Goal: Task Accomplishment & Management: Use online tool/utility

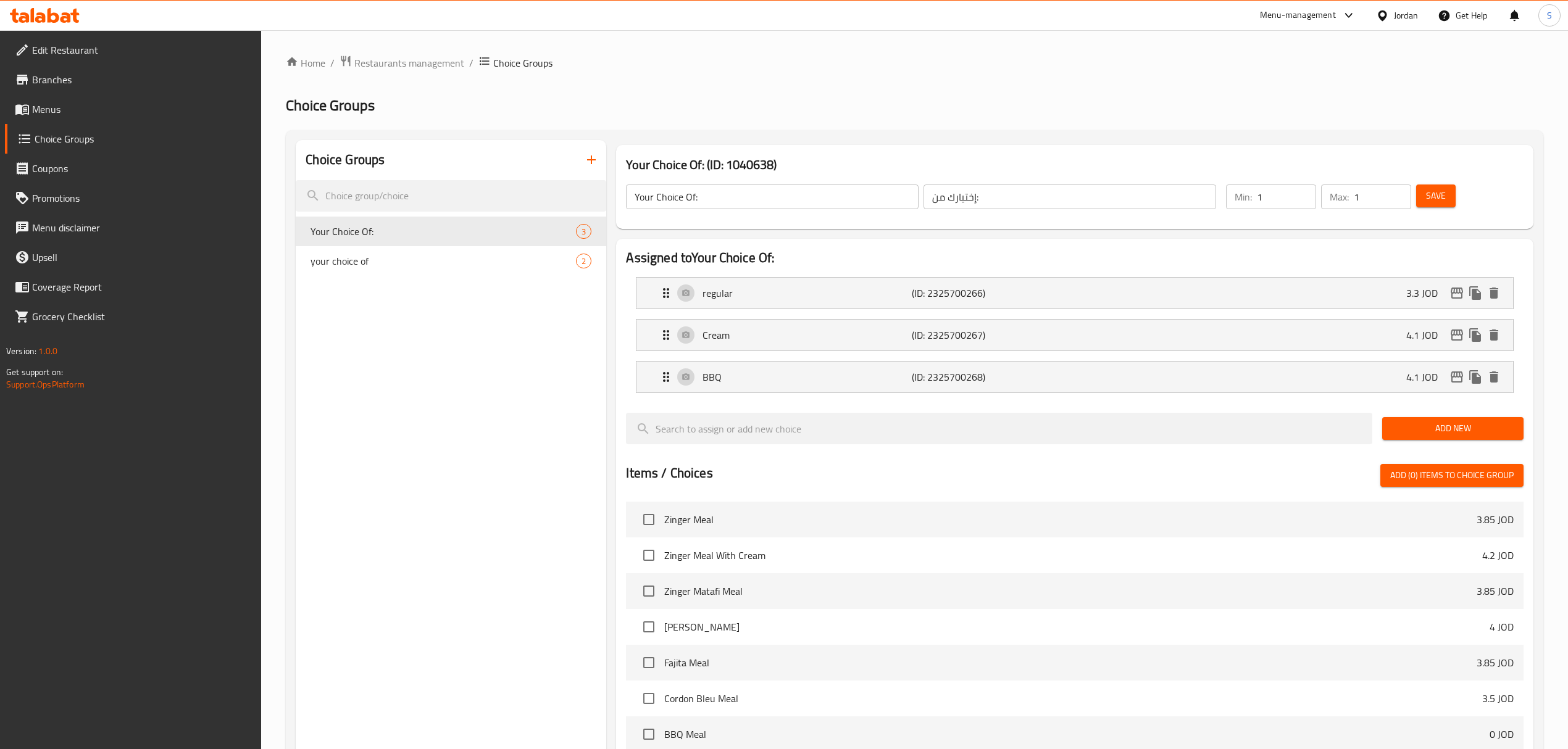
click at [53, 22] on icon at bounding box center [53, 14] width 12 height 14
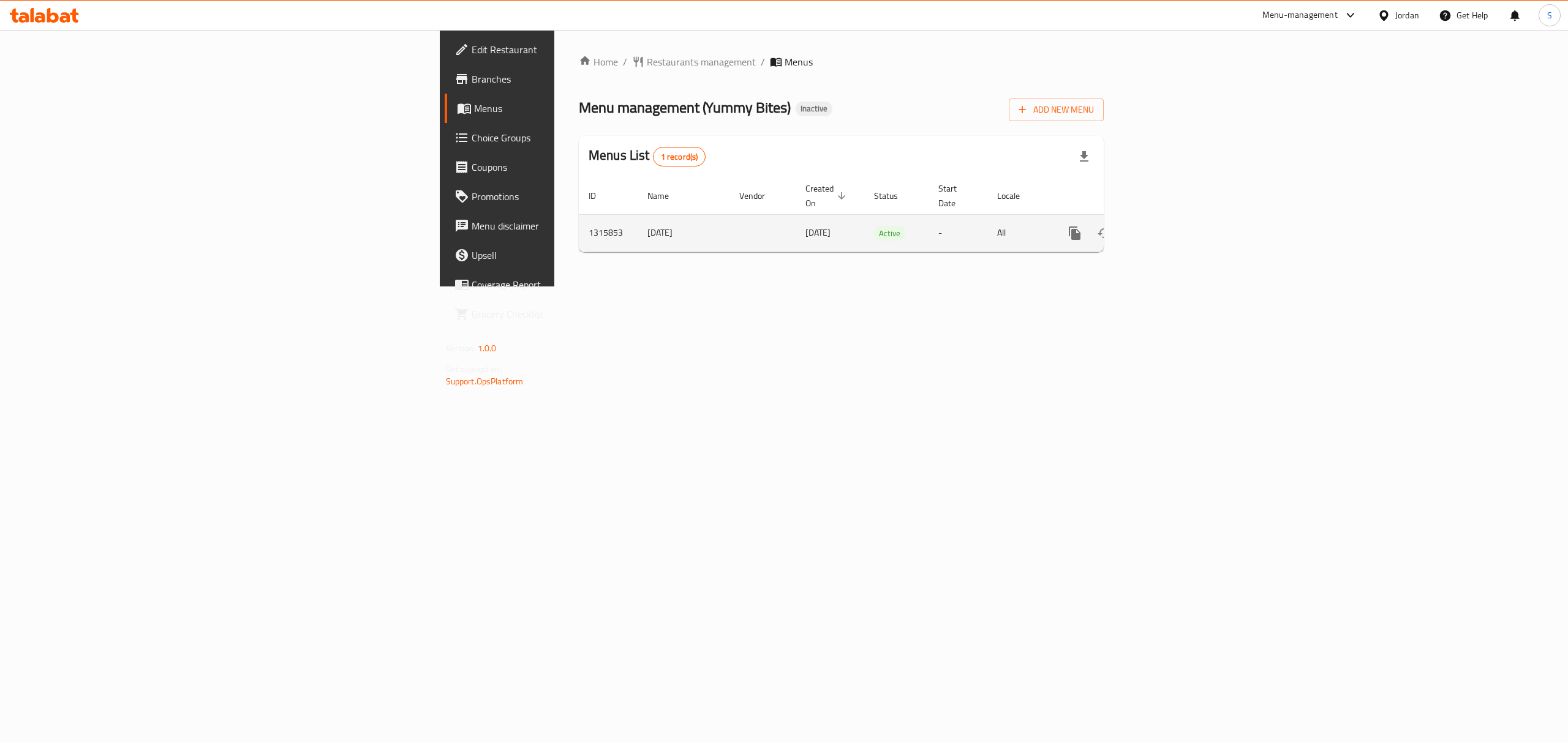
click at [1170, 226] on icon "enhanced table" at bounding box center [1162, 233] width 14 height 14
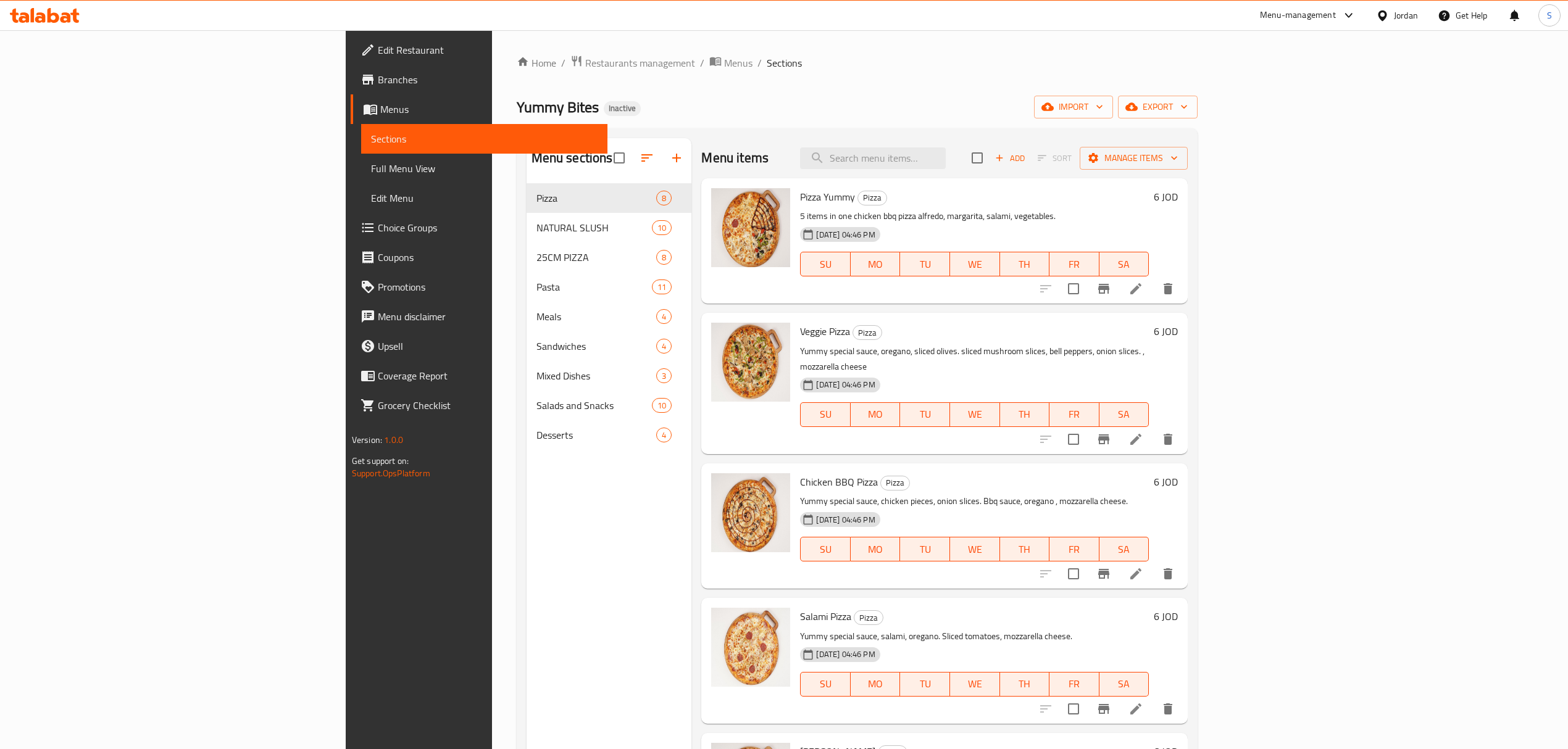
click at [692, 75] on div "Home / Restaurants management / Menus / Sections Yummy Bites Inactive import ex…" at bounding box center [857, 476] width 681 height 842
click at [1153, 245] on div "05-10-2025 04:46 PM SU MO TU WE TH FR SA" at bounding box center [974, 255] width 359 height 66
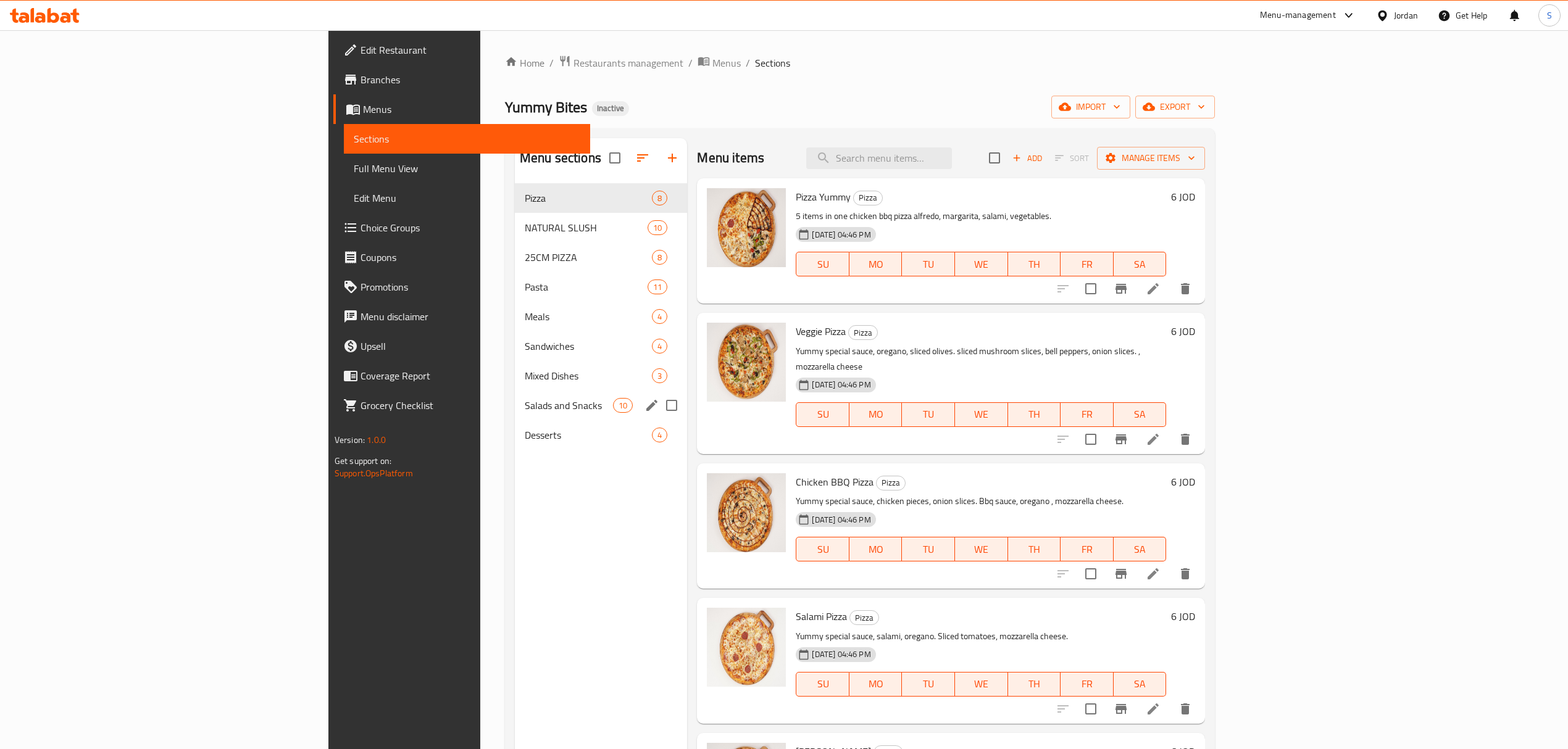
click at [515, 393] on div "Salads and Snacks 10" at bounding box center [601, 405] width 173 height 30
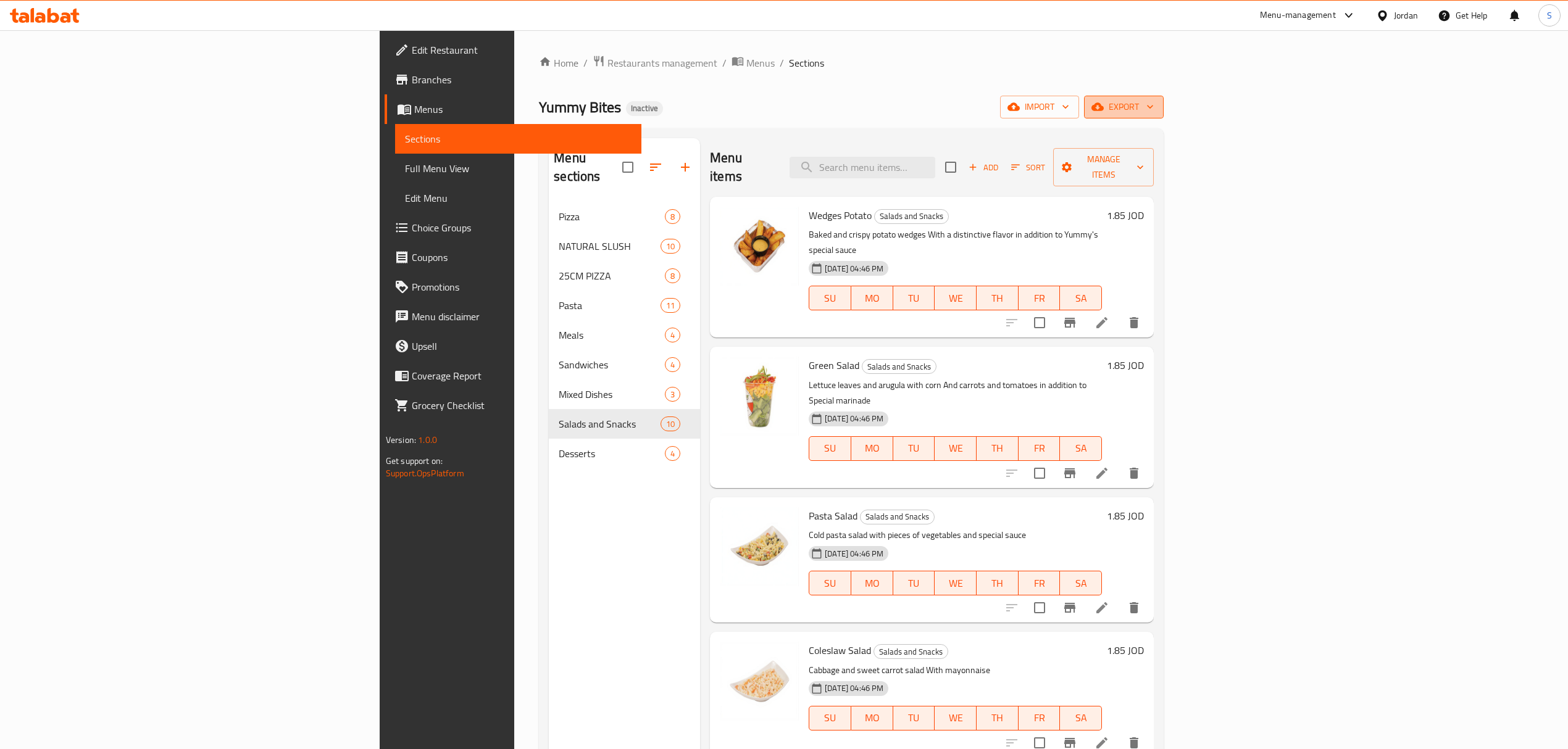
click at [1164, 118] on button "export" at bounding box center [1124, 107] width 80 height 23
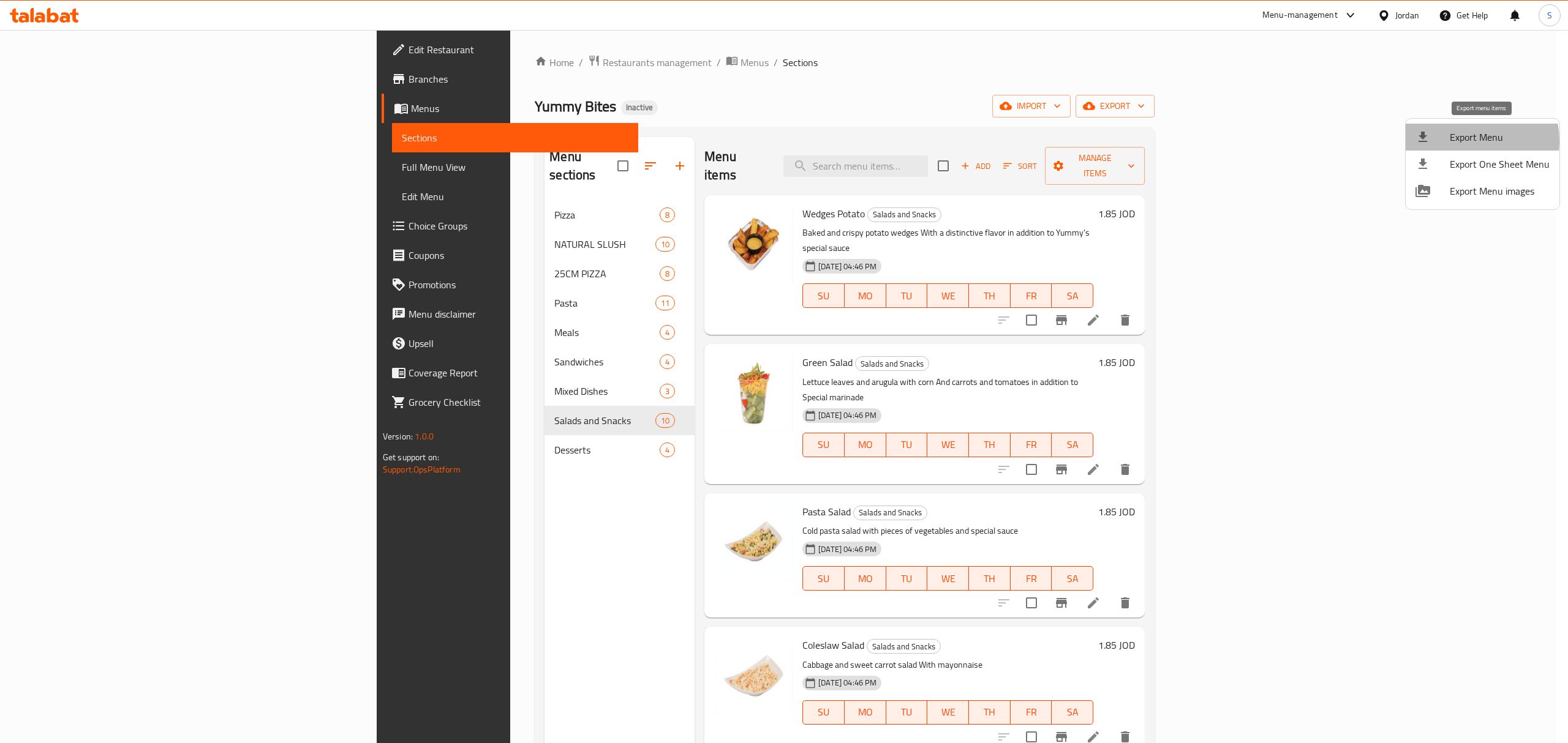
click at [1468, 141] on span "Export Menu" at bounding box center [1499, 136] width 100 height 14
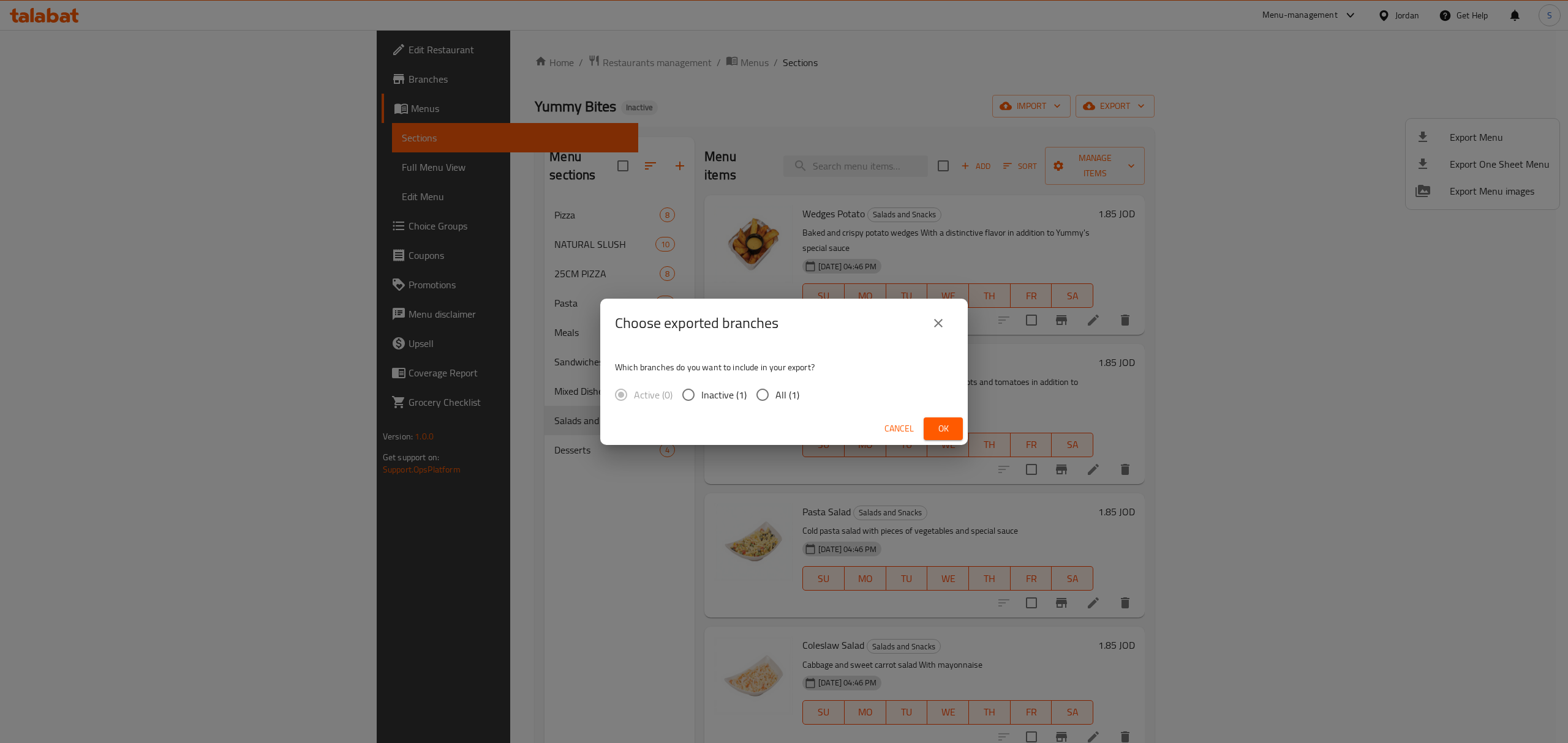
click at [777, 390] on span "All (1)" at bounding box center [786, 394] width 24 height 14
click at [775, 390] on input "All (1)" at bounding box center [762, 394] width 26 height 26
radio input "true"
click at [950, 424] on span "Ok" at bounding box center [943, 428] width 20 height 15
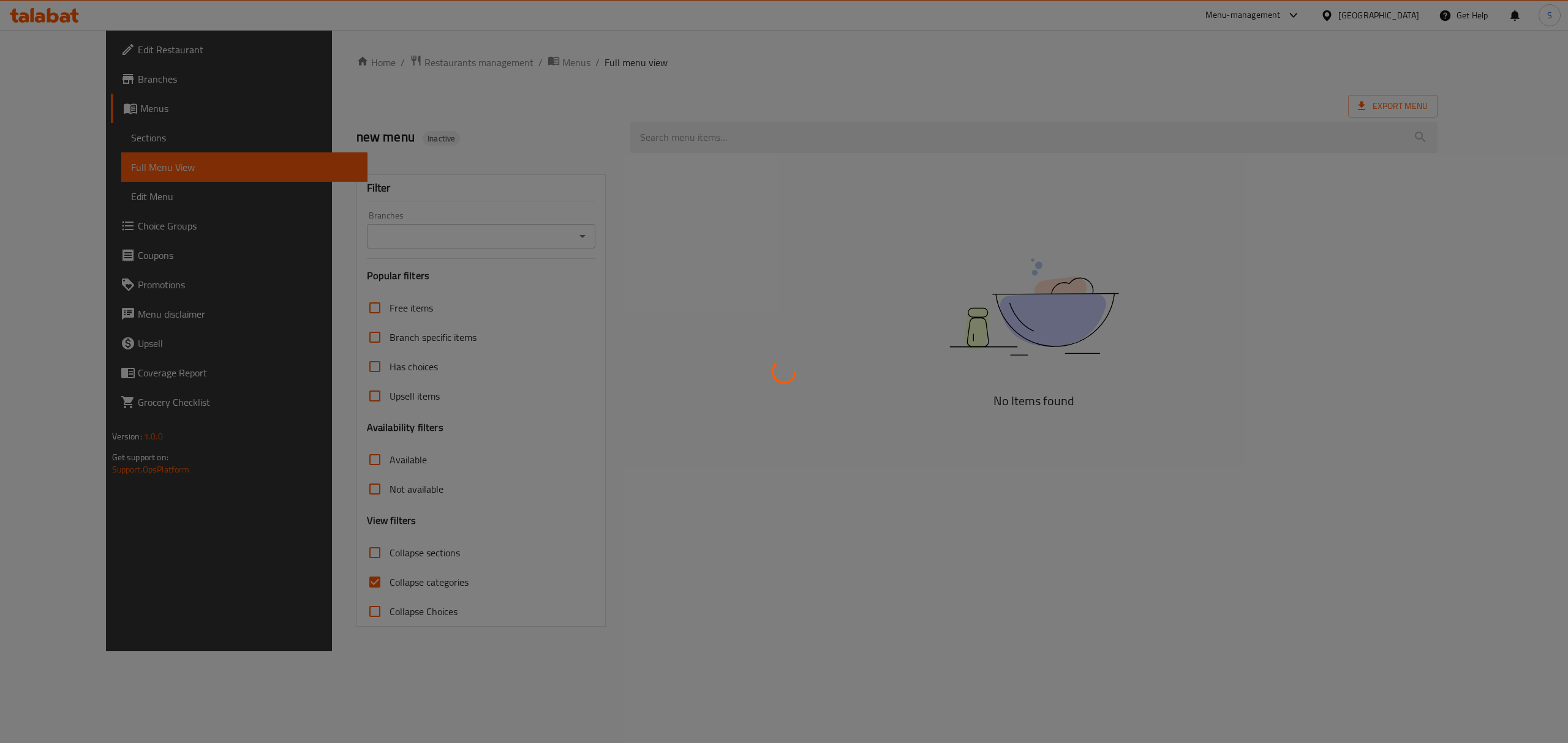
click at [1366, 13] on div at bounding box center [784, 371] width 1568 height 743
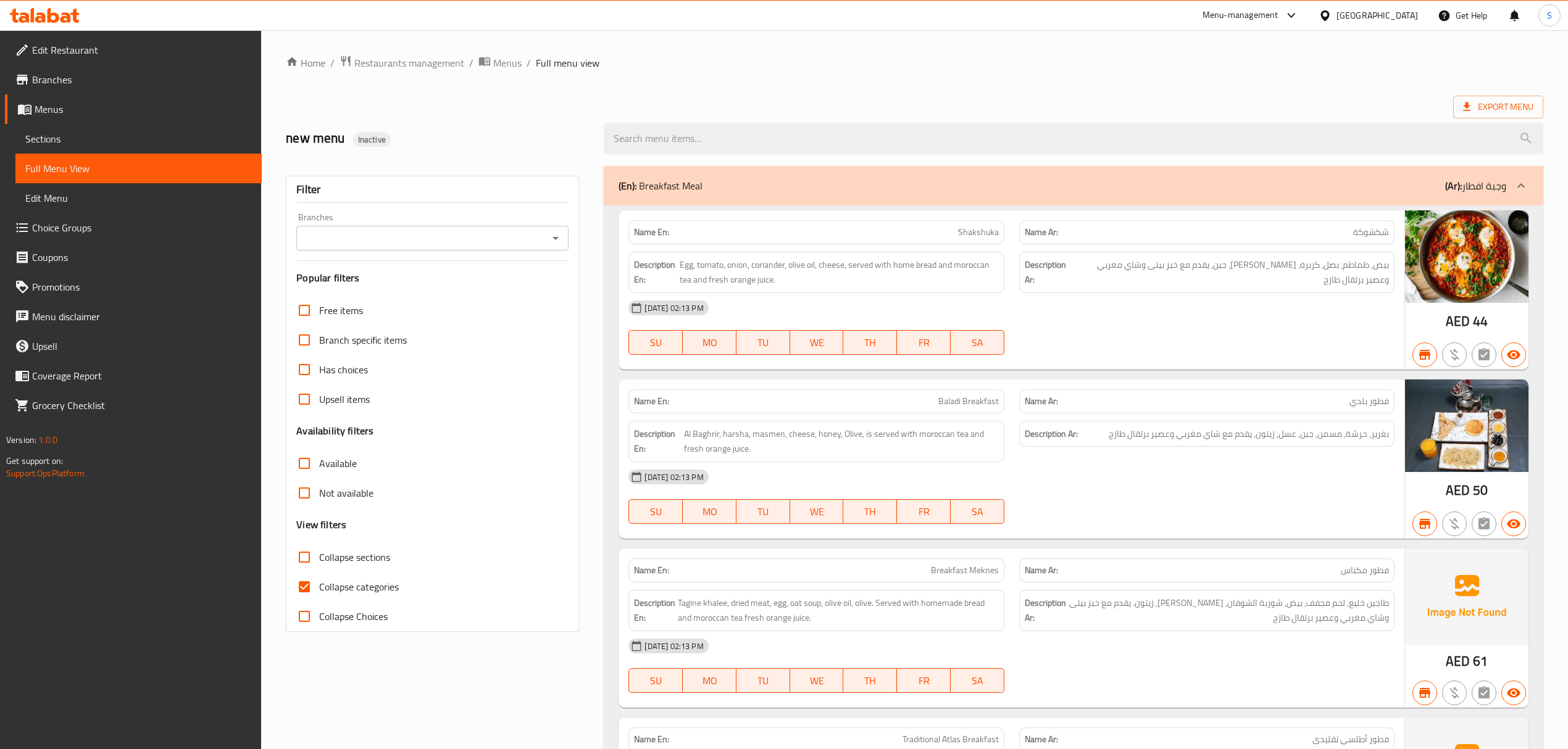
click at [1377, 15] on div "United Arab Emirates" at bounding box center [1377, 15] width 82 height 13
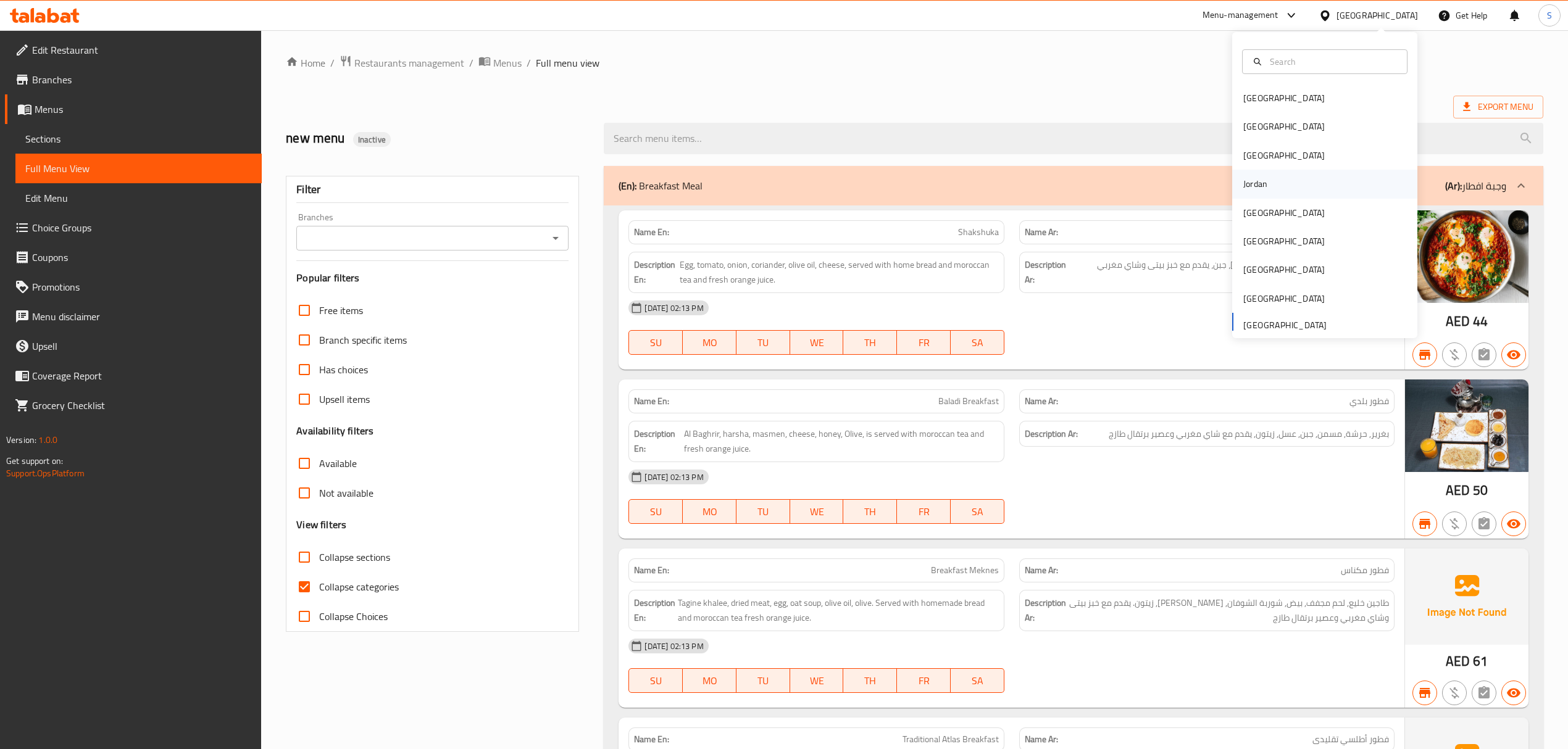
click at [1265, 187] on div "Jordan" at bounding box center [1325, 184] width 186 height 29
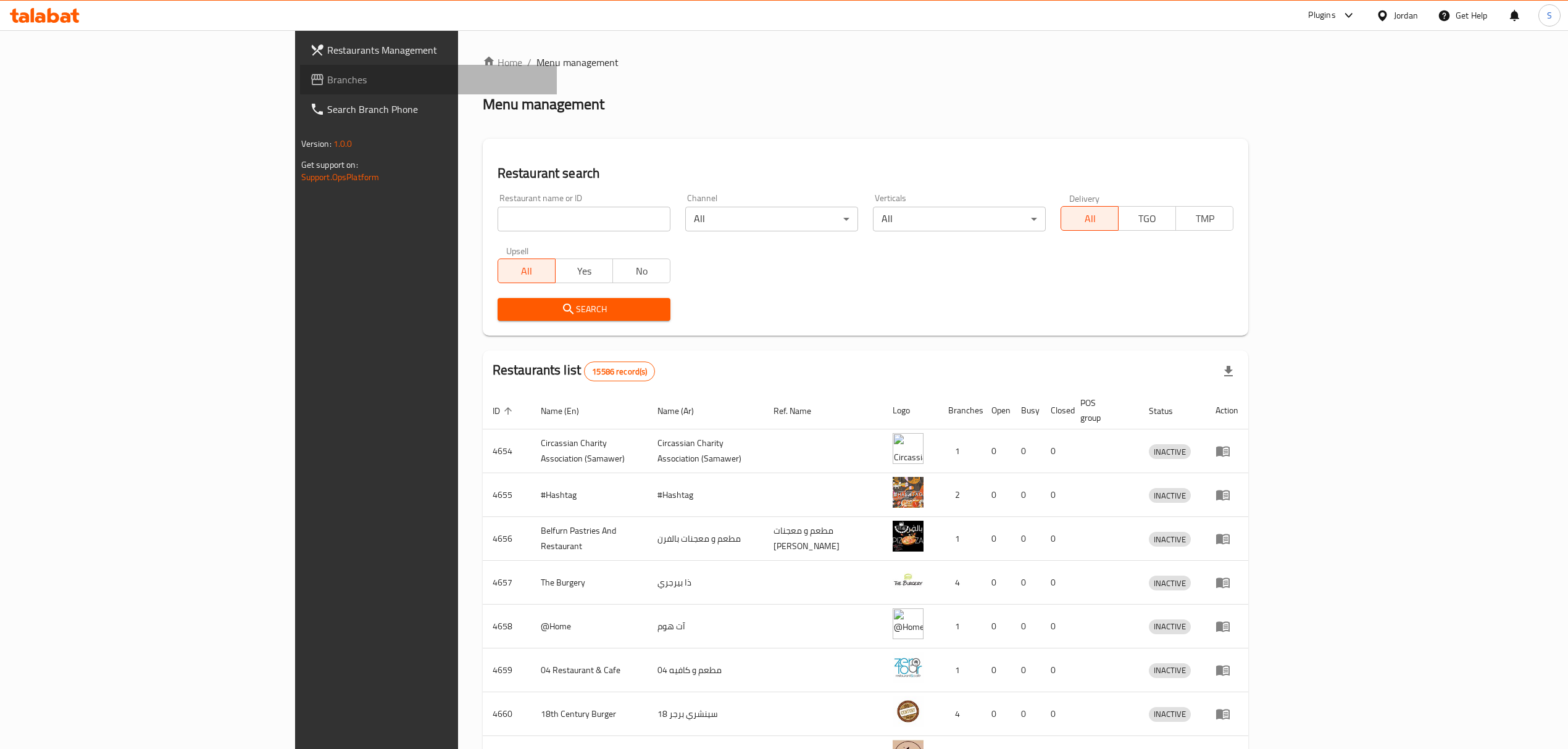
click at [300, 87] on link "Branches" at bounding box center [428, 79] width 257 height 30
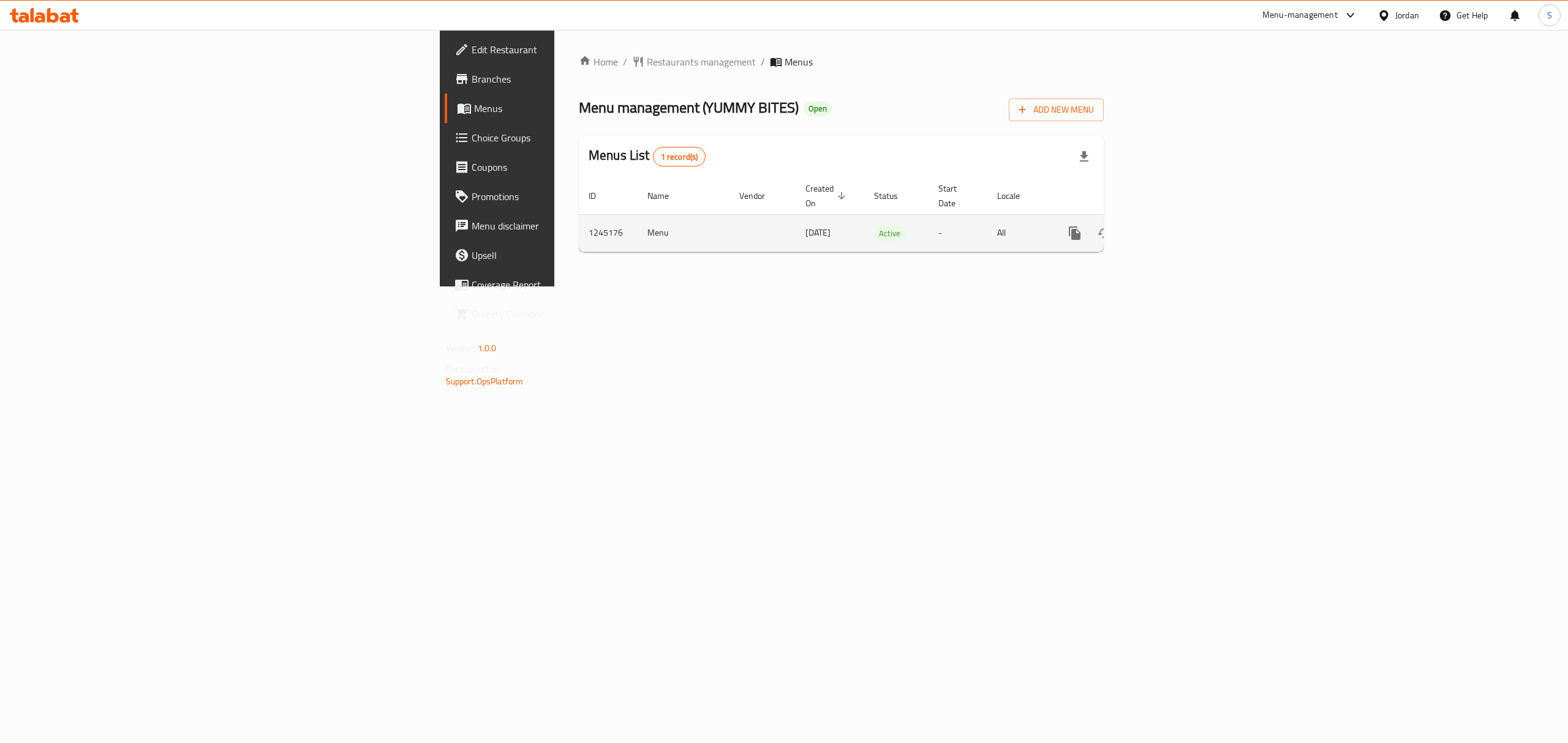
click at [1170, 226] on icon "enhanced table" at bounding box center [1162, 233] width 14 height 14
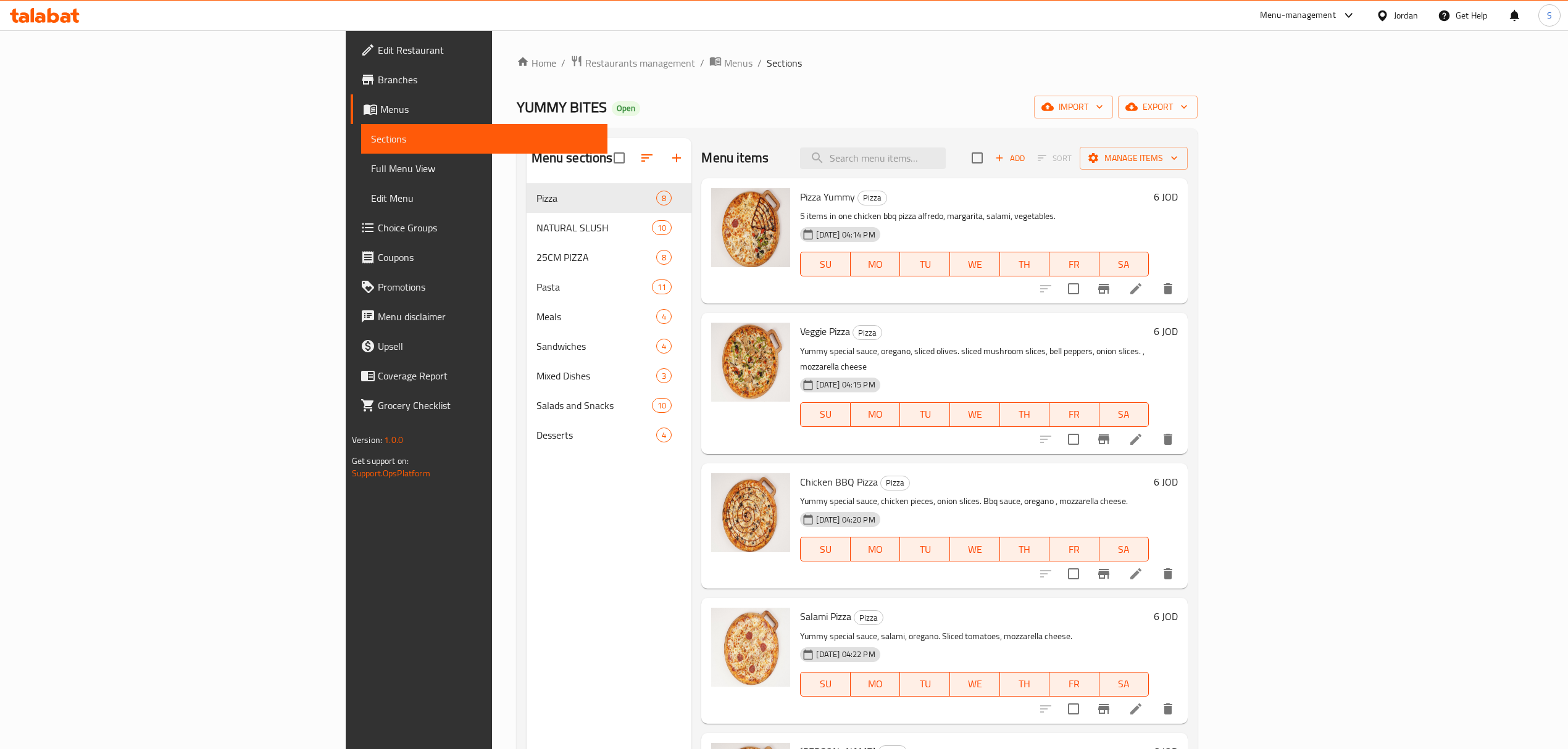
click at [1199, 121] on div "Home / Restaurants management / Menus / Sections YUMMY BITES Open import export…" at bounding box center [857, 476] width 681 height 842
click at [1188, 110] on span "export" at bounding box center [1157, 107] width 60 height 15
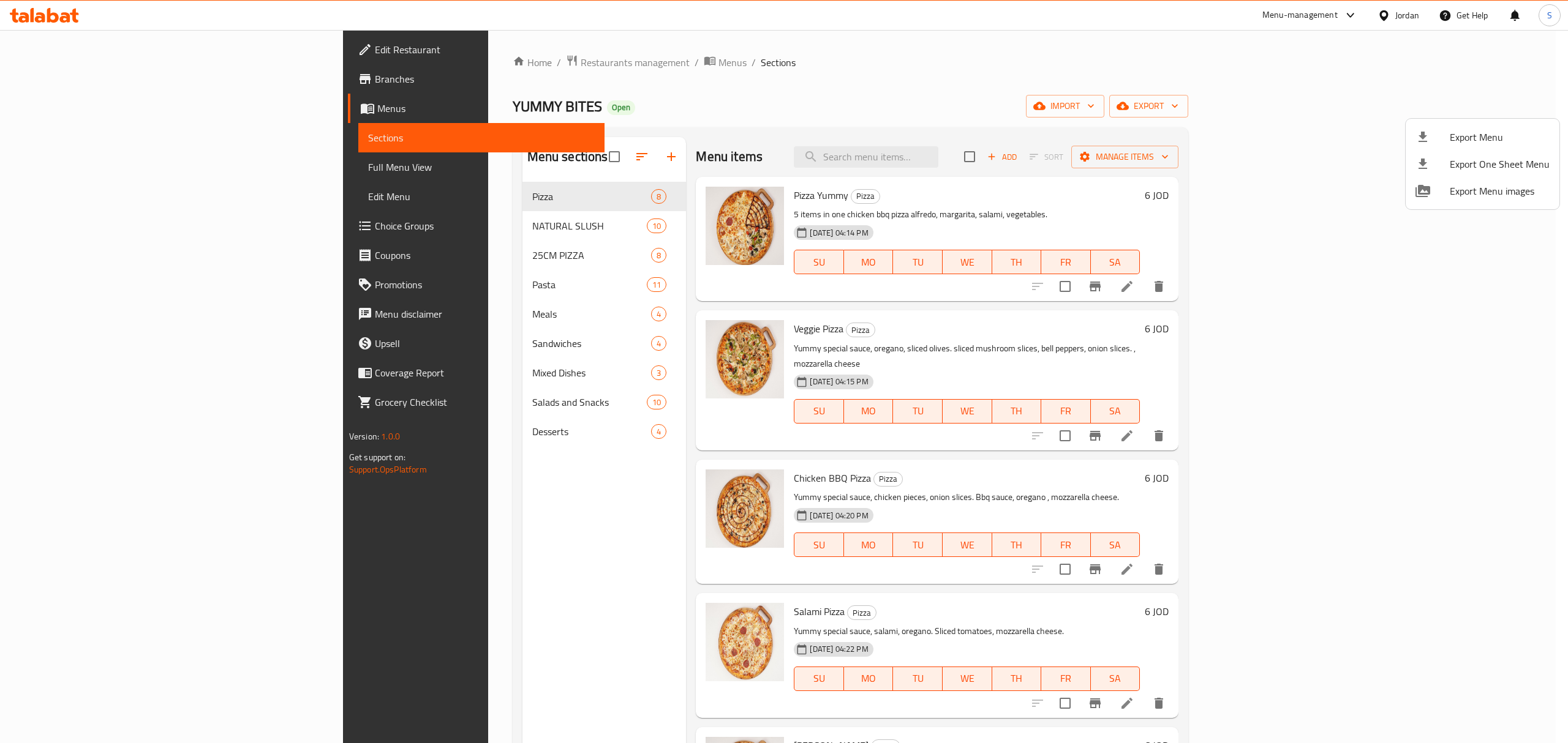
click at [1473, 133] on span "Export Menu" at bounding box center [1499, 136] width 100 height 14
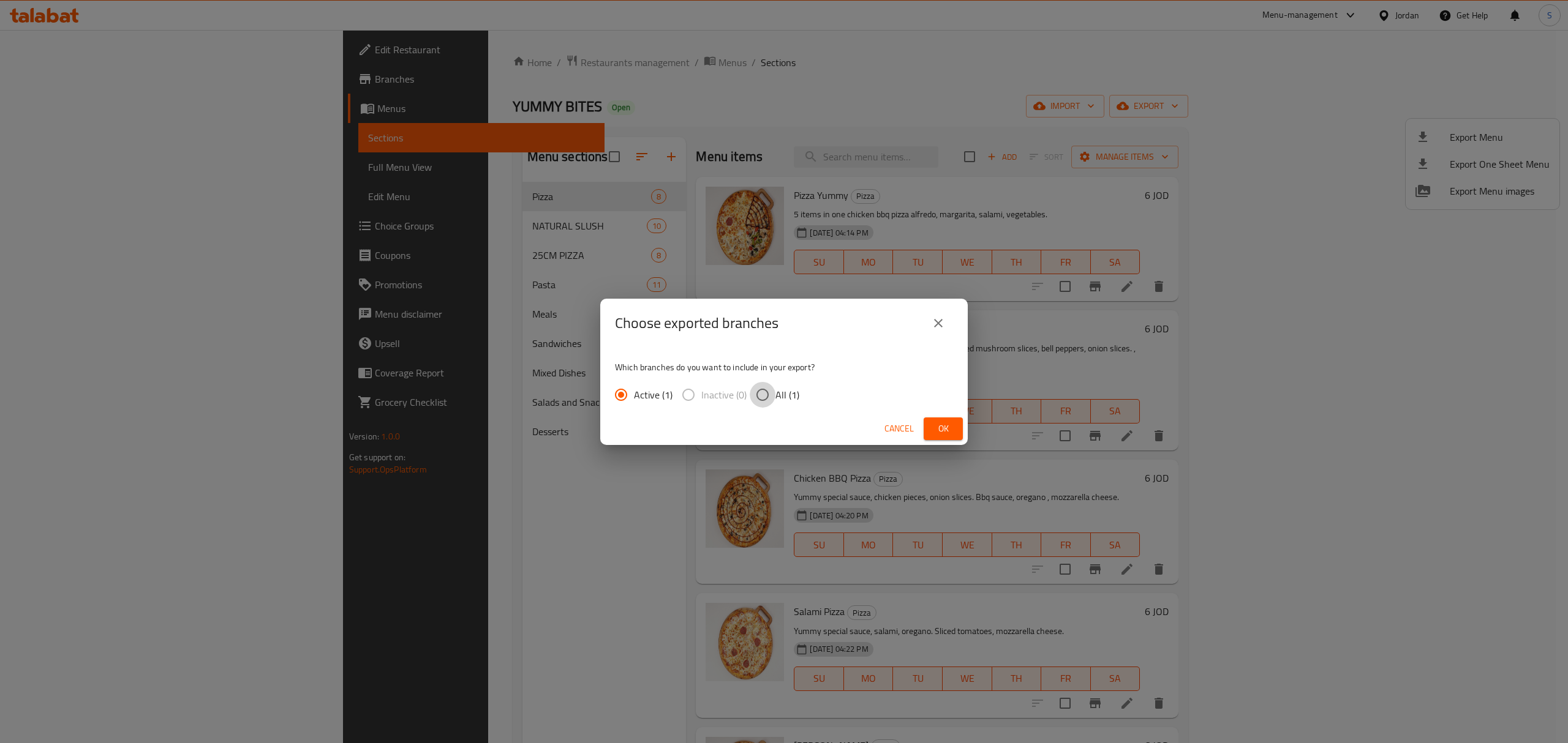
click at [765, 388] on input "All (1)" at bounding box center [762, 394] width 26 height 26
radio input "true"
click at [932, 426] on button "Ok" at bounding box center [943, 429] width 39 height 23
